Goal: Task Accomplishment & Management: Use online tool/utility

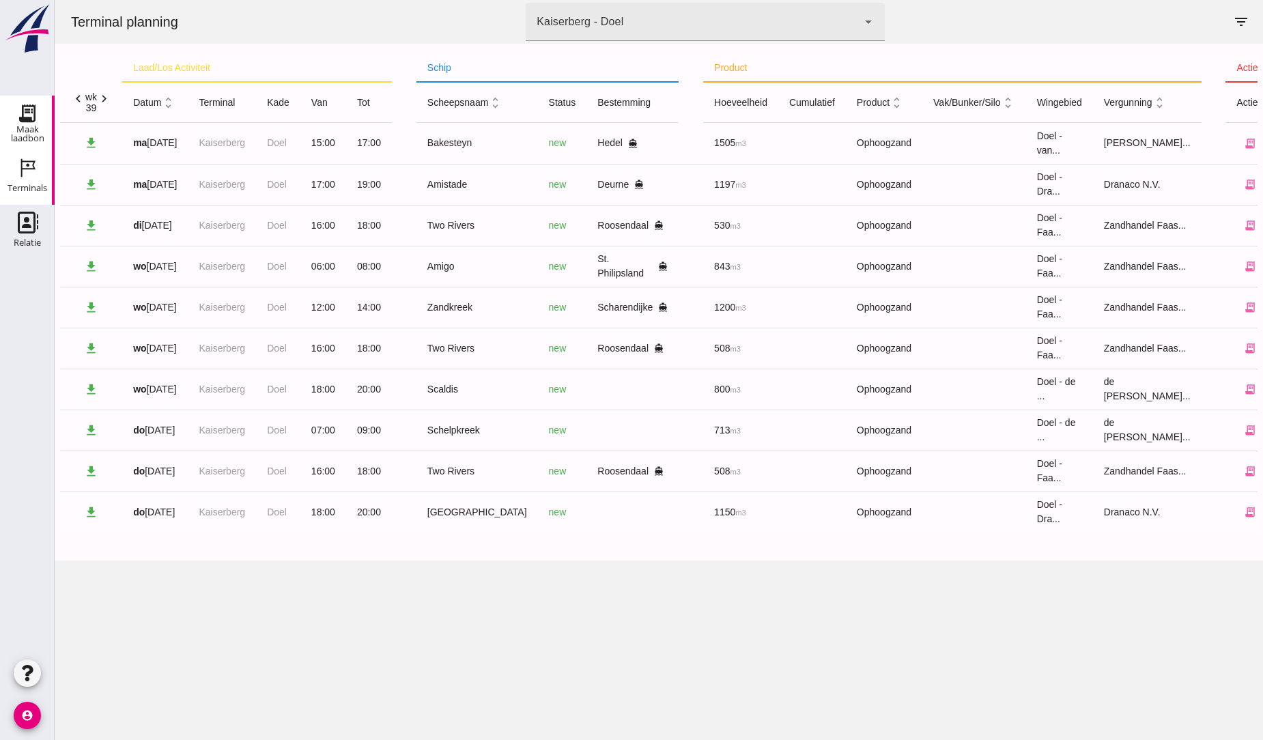
click at [40, 123] on div "Maak laadbon" at bounding box center [27, 113] width 33 height 22
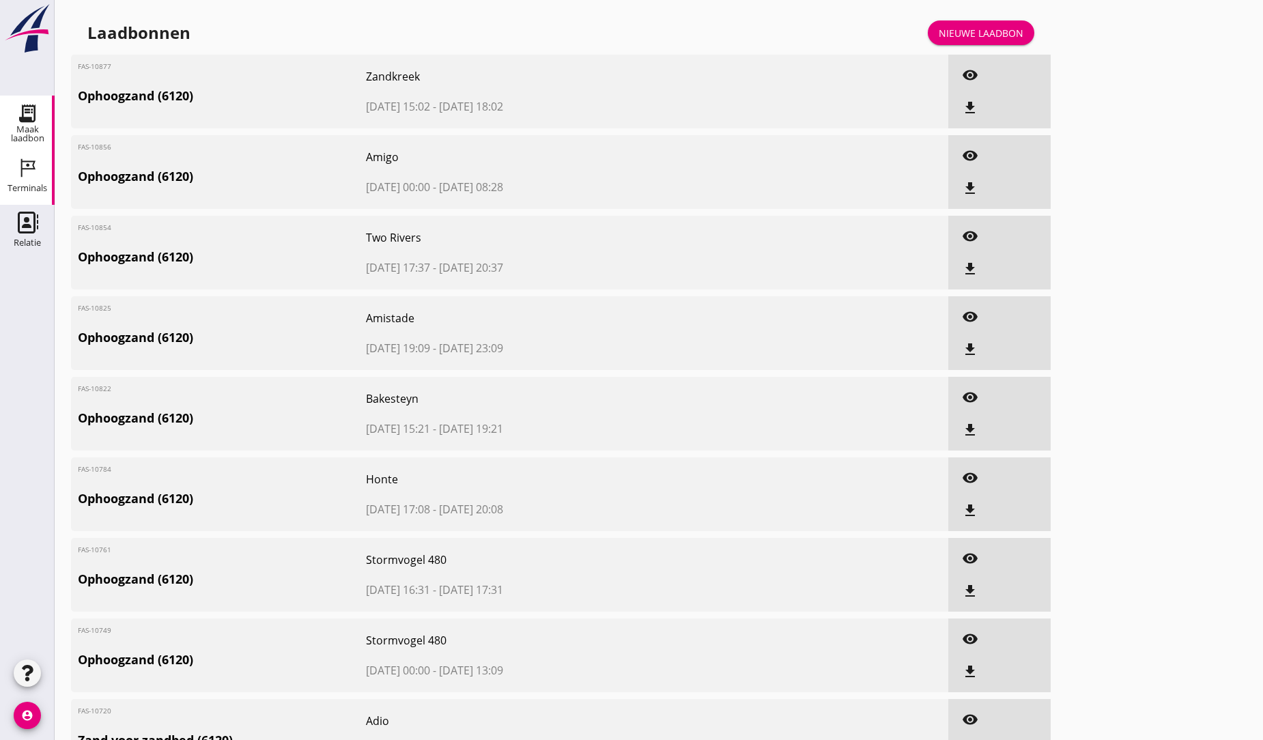
click at [31, 160] on icon "Terminals" at bounding box center [27, 168] width 22 height 22
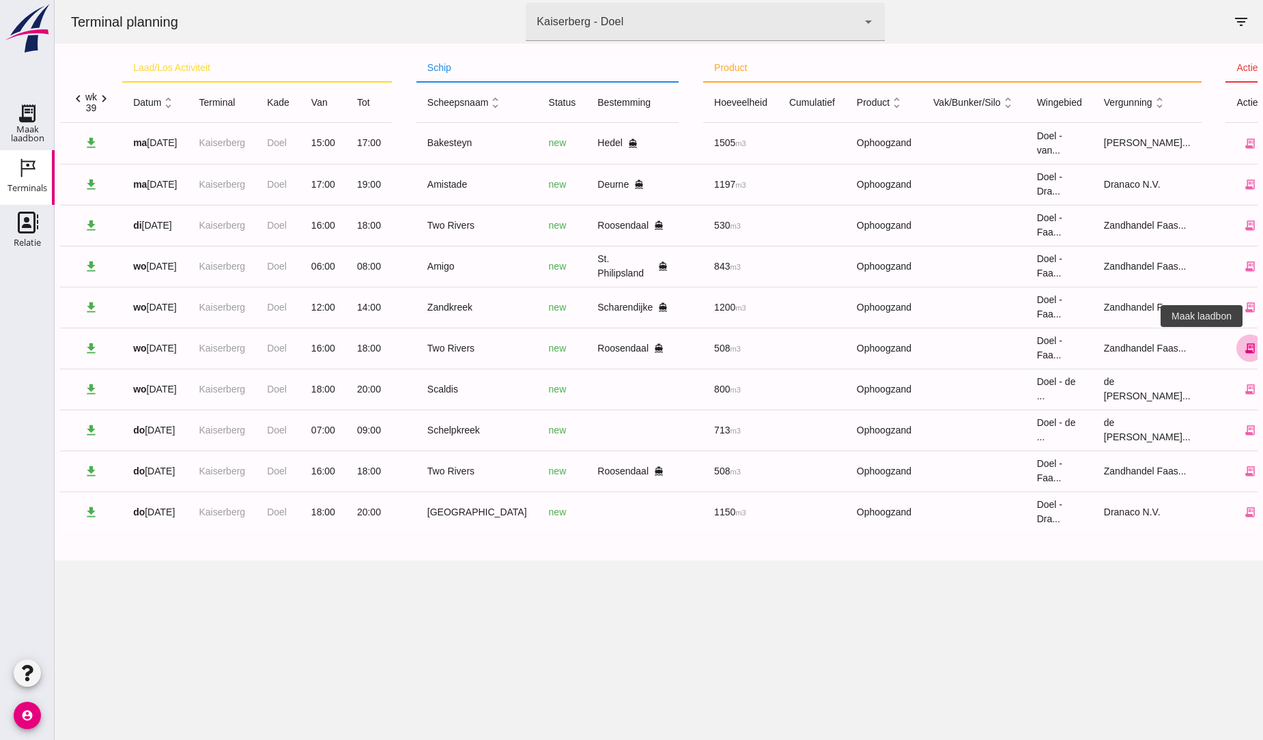
click at [1244, 352] on icon "receipt_long" at bounding box center [1250, 348] width 12 height 12
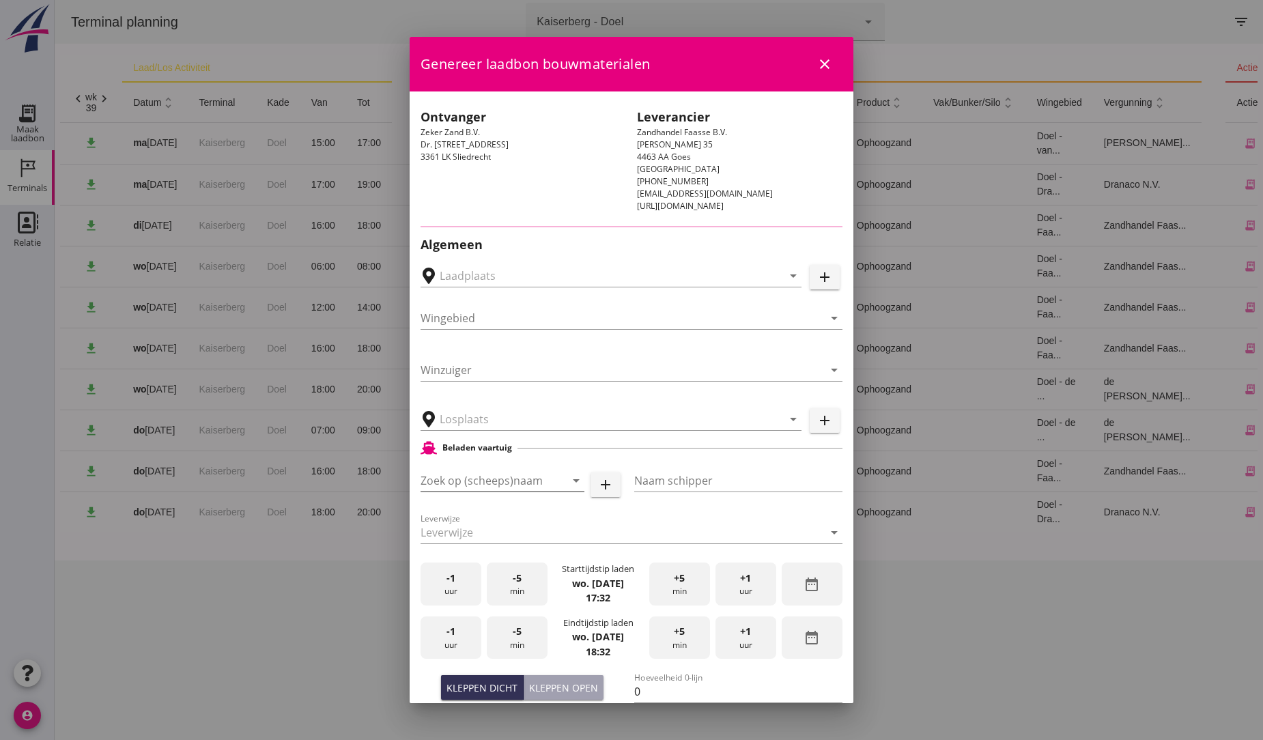
type input "Breure Grondwerken, [GEOGRAPHIC_DATA]"
type input "Two Rivers"
type input "[PERSON_NAME]"
type input "539"
type input "Ophoogzand (6120)"
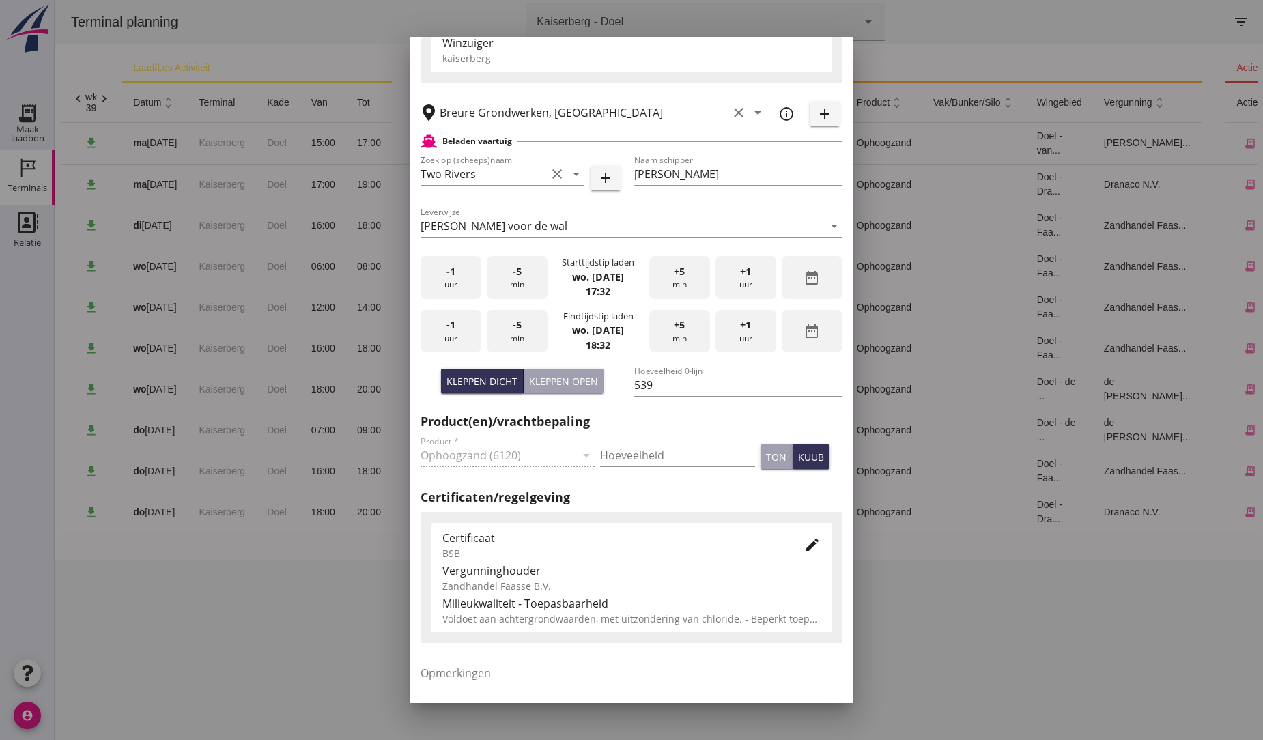
scroll to position [303, 0]
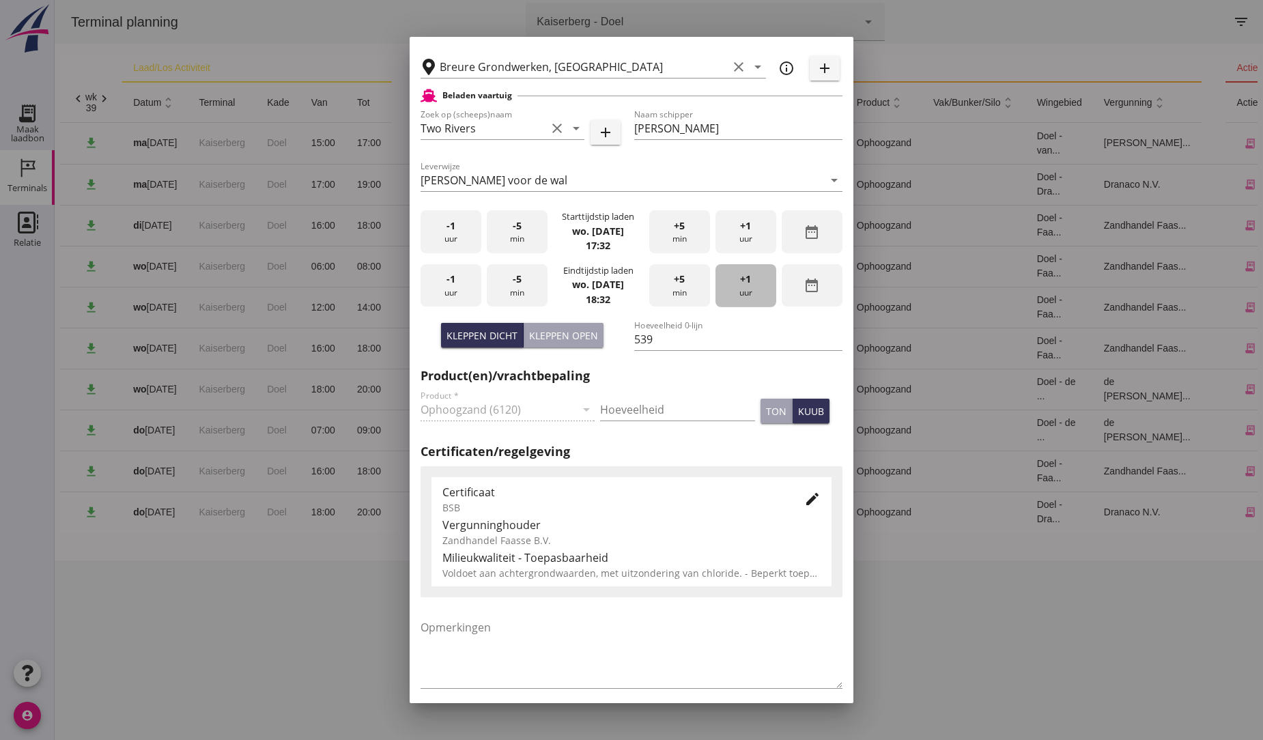
click at [740, 276] on span "+1" at bounding box center [745, 279] width 11 height 15
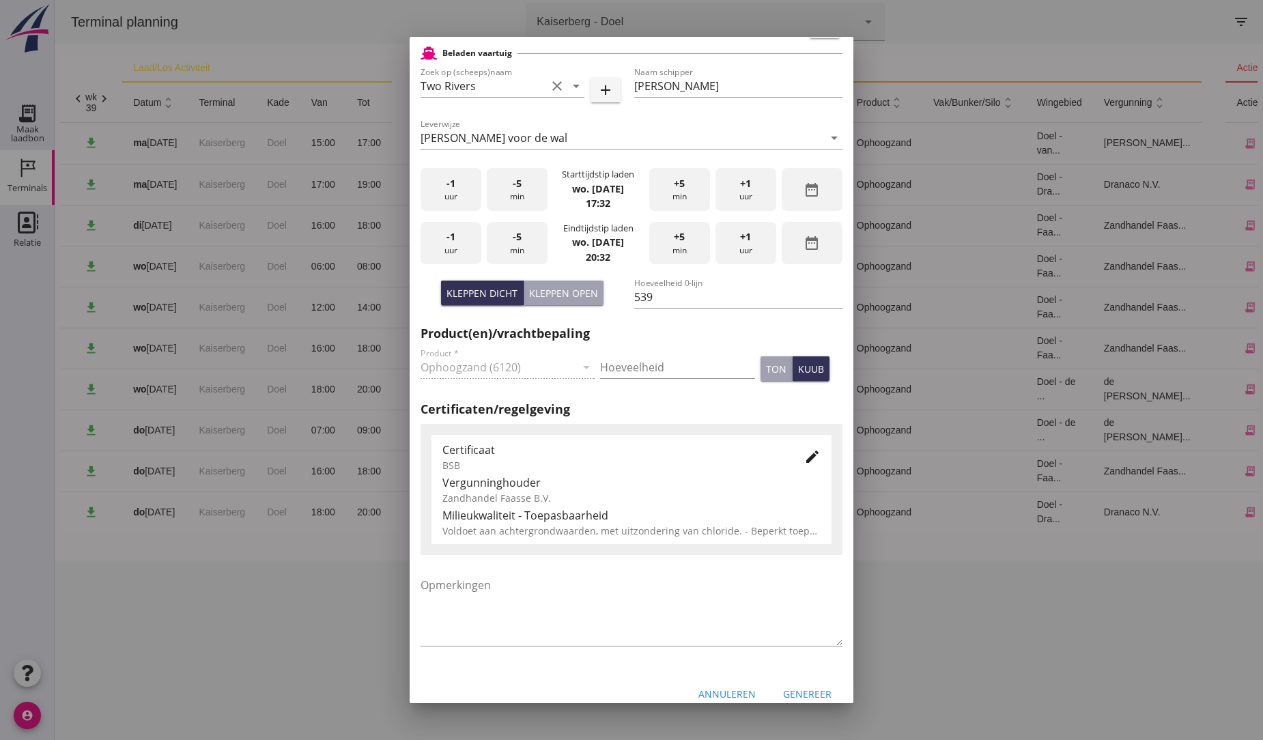
scroll to position [362, 0]
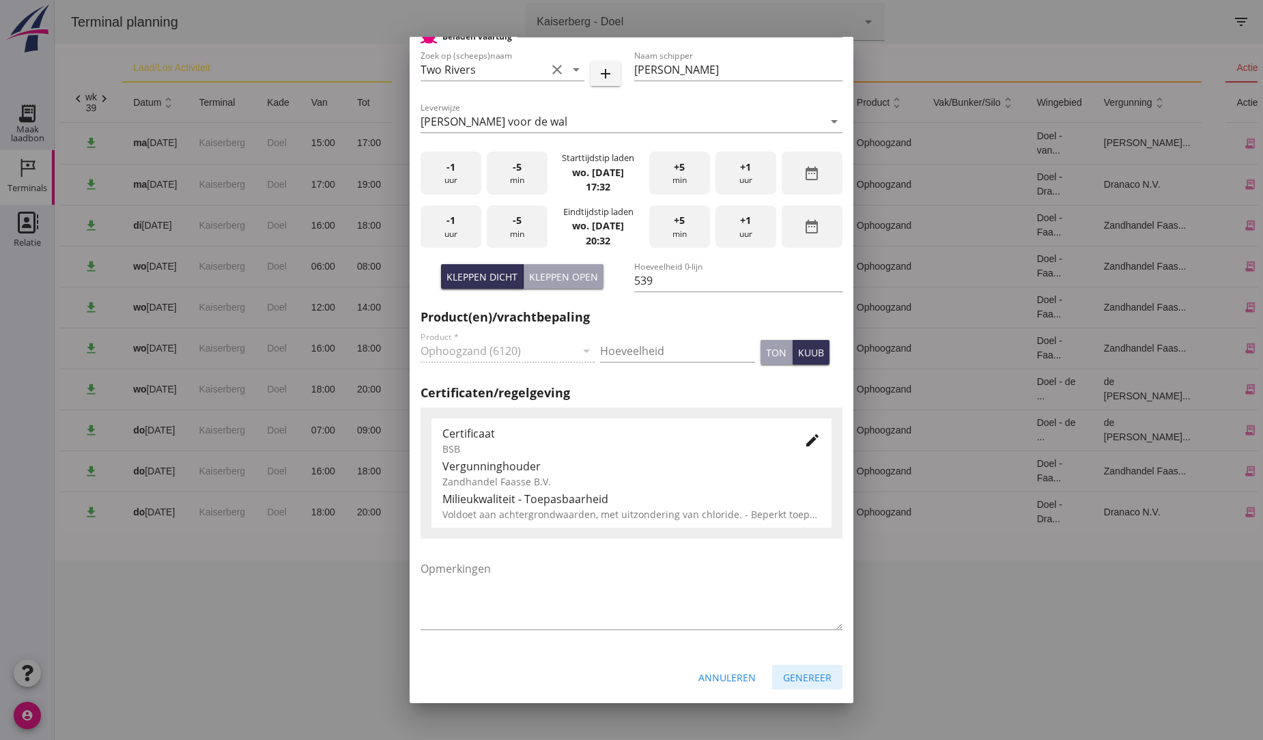
click at [792, 672] on div "Genereer" at bounding box center [807, 677] width 48 height 14
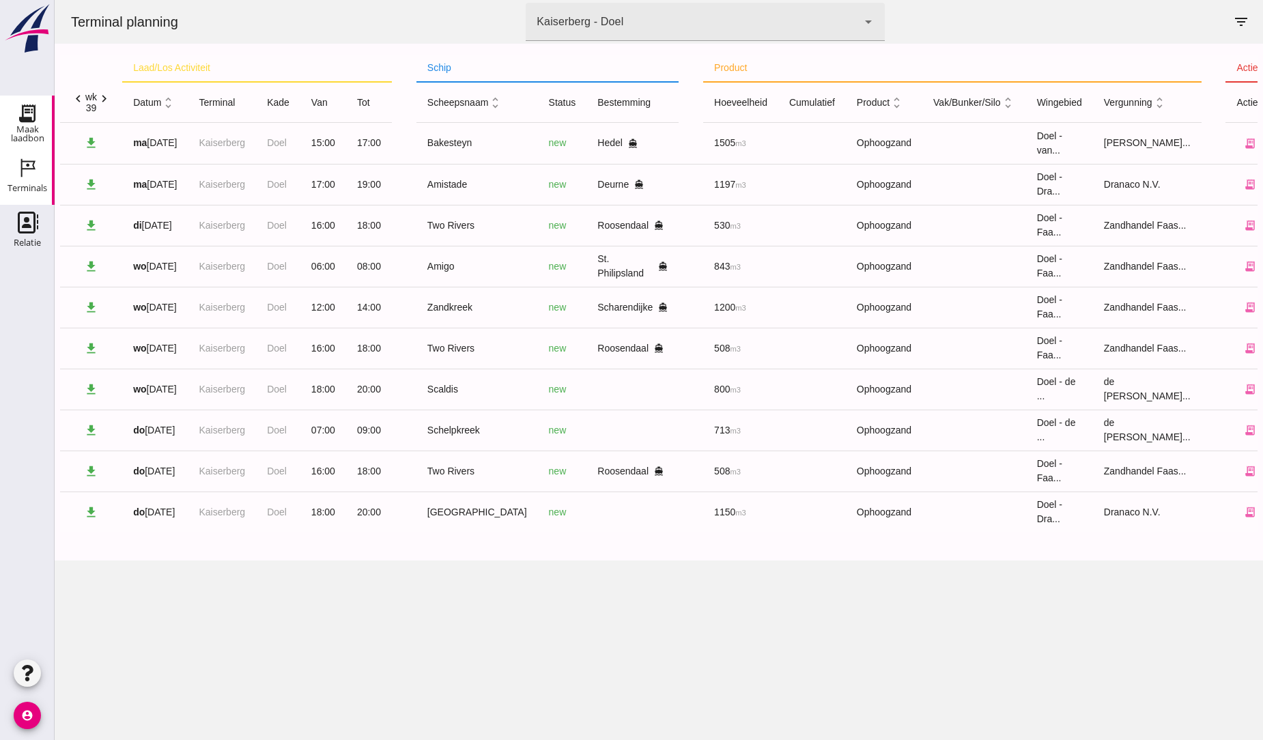
click at [18, 123] on icon "Maak laadbon" at bounding box center [27, 113] width 22 height 22
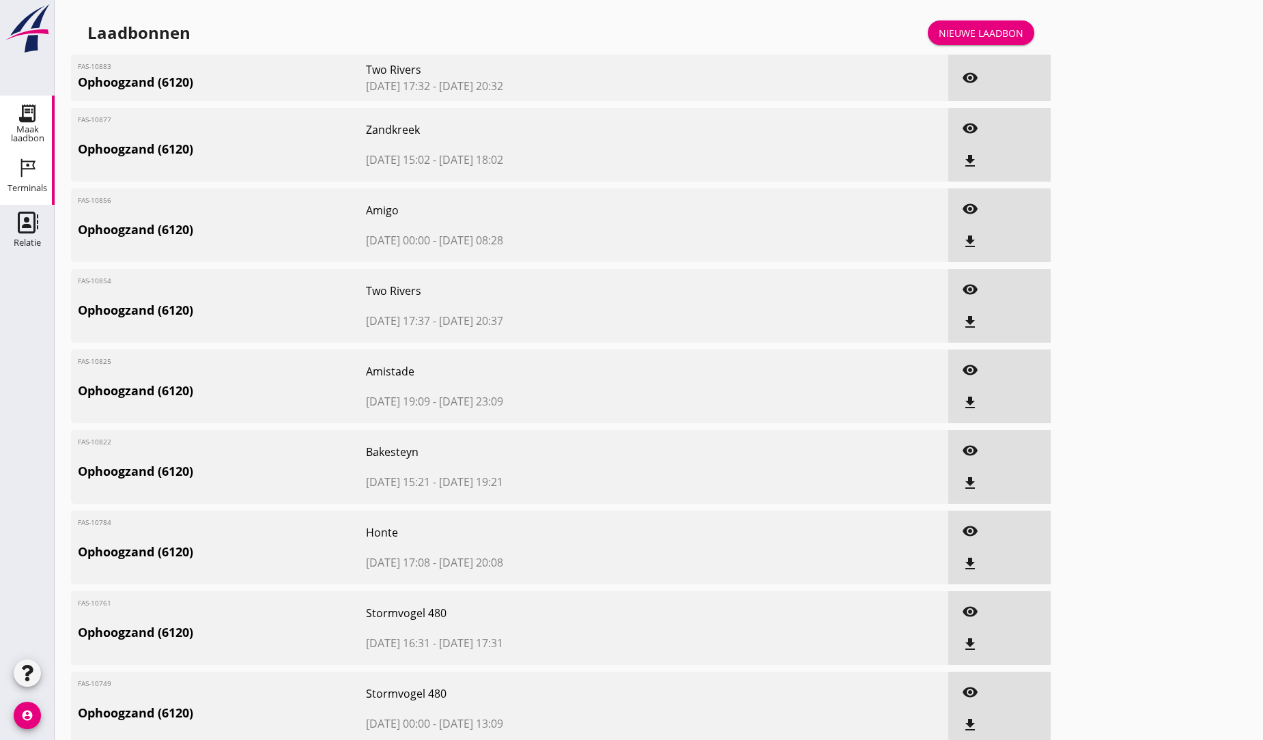
click at [31, 166] on icon "Terminals" at bounding box center [27, 168] width 22 height 22
